Goal: Task Accomplishment & Management: Complete application form

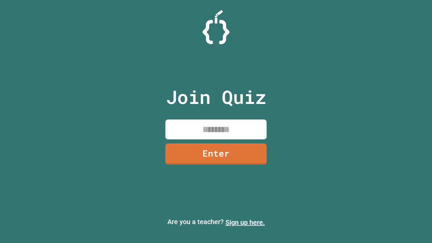
click at [245, 222] on link "Sign up here." at bounding box center [244, 222] width 39 height 8
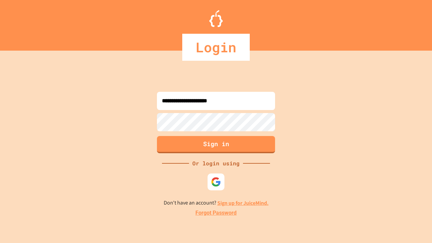
type input "**********"
